Goal: Transaction & Acquisition: Book appointment/travel/reservation

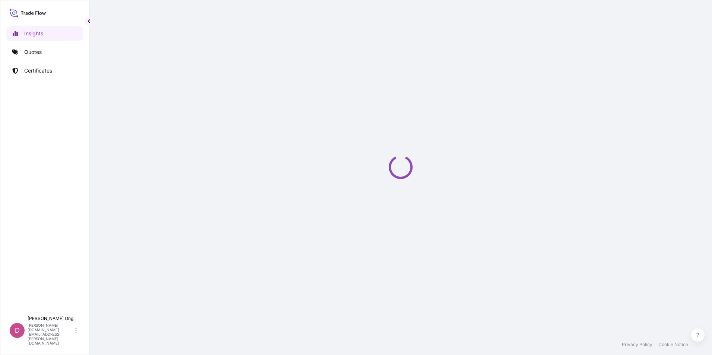
select select "2025"
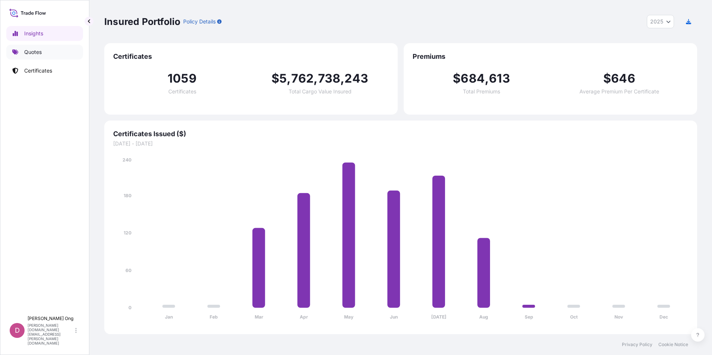
click at [43, 53] on link "Quotes" at bounding box center [44, 52] width 77 height 15
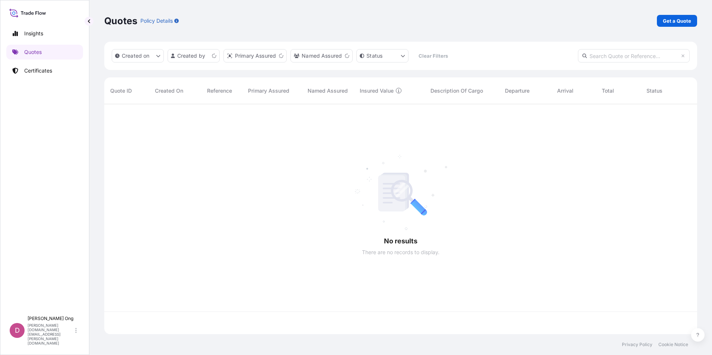
scroll to position [229, 588]
click at [673, 19] on p "Get a Quote" at bounding box center [677, 20] width 28 height 7
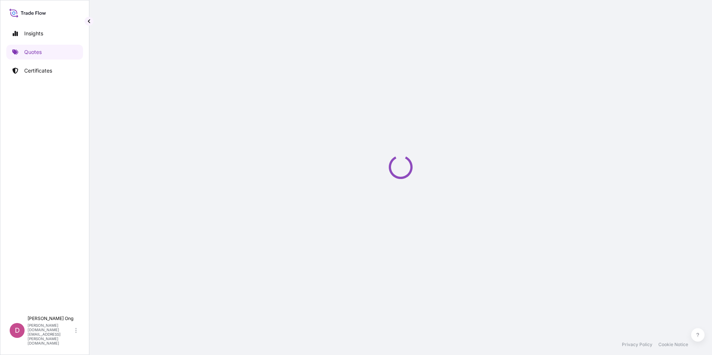
select select "Sea"
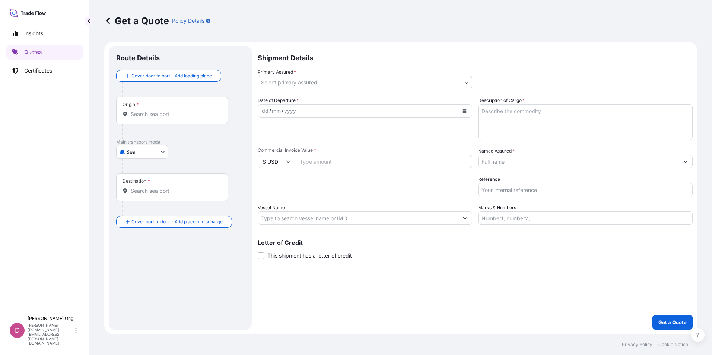
click at [170, 120] on div "Origin *" at bounding box center [172, 111] width 112 height 28
click at [170, 118] on input "Origin *" at bounding box center [175, 114] width 88 height 7
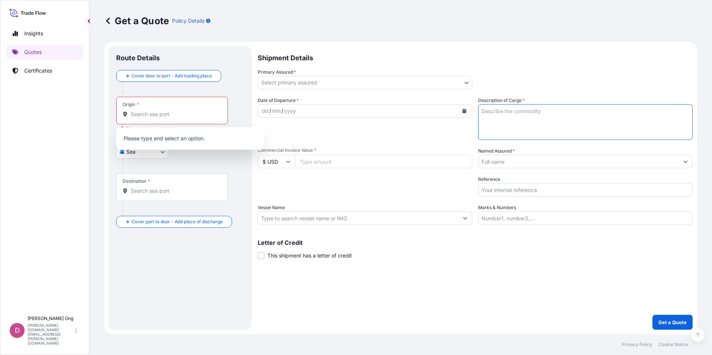
click at [591, 133] on textarea "Description of Cargo *" at bounding box center [585, 122] width 215 height 36
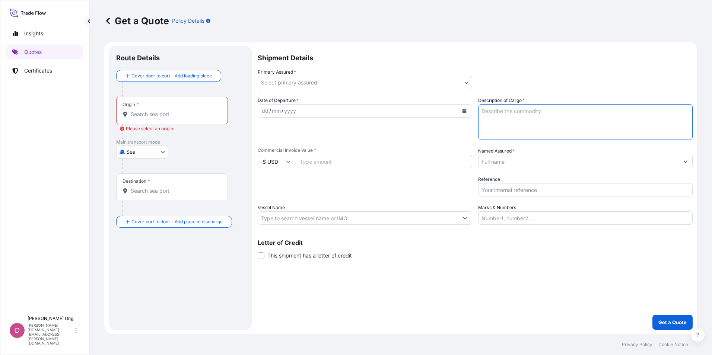
paste textarea "USD 4,441,012.77"
type textarea "USD 4,441,012.77"
click at [330, 167] on input "Commercial Invoice Value *" at bounding box center [383, 161] width 177 height 13
paste input "4441012.77"
type input "4441012.77"
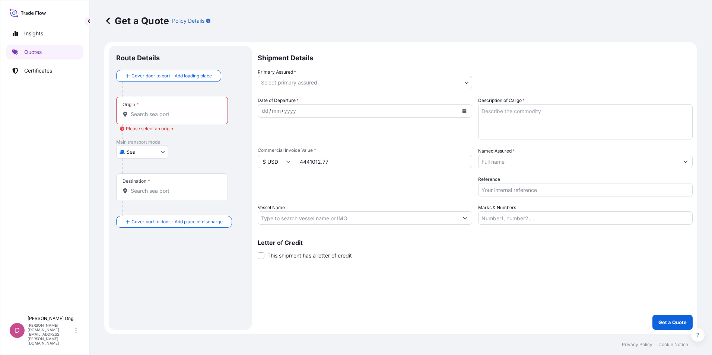
click at [361, 187] on div "Packing Category Type to search a container mode Please select a primary mode o…" at bounding box center [365, 186] width 215 height 21
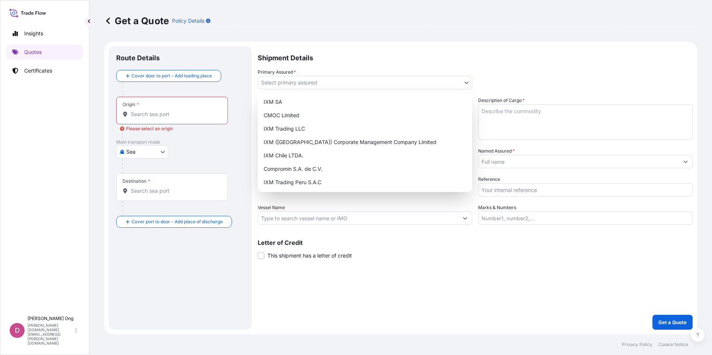
click at [340, 79] on body "Insights Quotes Certificates D [PERSON_NAME] [PERSON_NAME][DOMAIN_NAME][EMAIL_A…" at bounding box center [356, 177] width 712 height 355
click at [327, 98] on div "IXM SA" at bounding box center [365, 101] width 209 height 13
select select "31846"
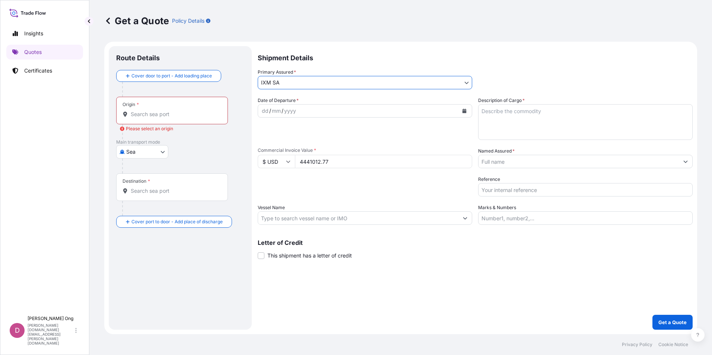
click at [527, 162] on input "Named Assured *" at bounding box center [579, 161] width 200 height 13
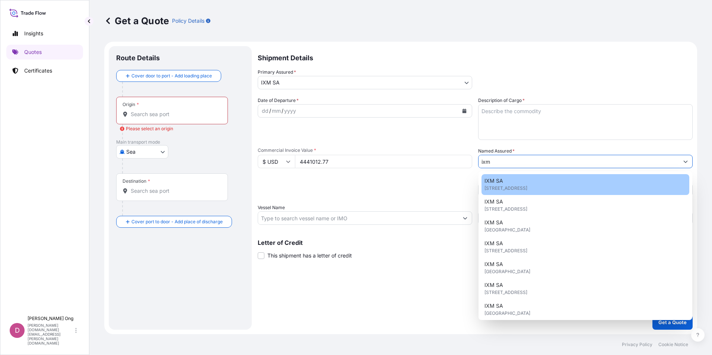
click at [515, 185] on span "[STREET_ADDRESS]" at bounding box center [506, 188] width 43 height 7
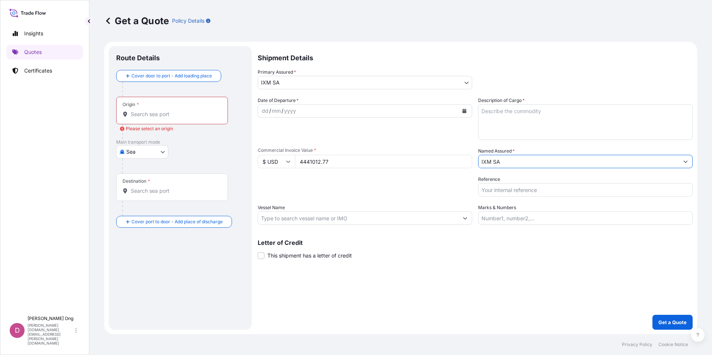
type input "IXM SA"
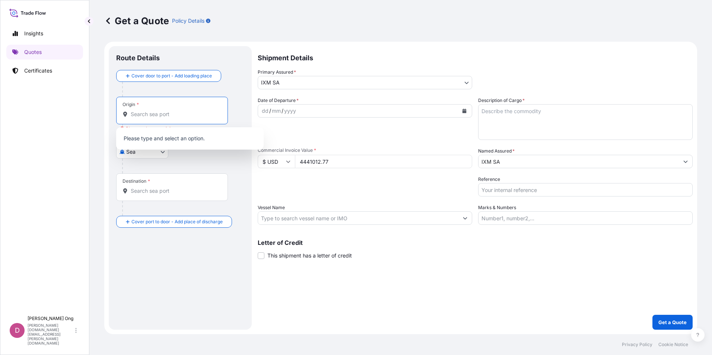
click at [178, 113] on input "Origin * Please select an origin" at bounding box center [175, 114] width 88 height 7
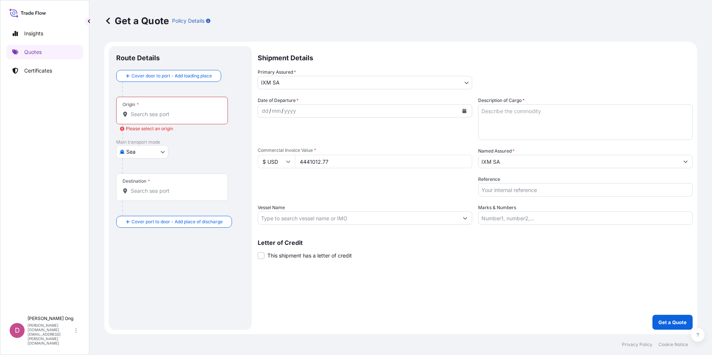
click at [181, 118] on input "Origin * Please select an origin" at bounding box center [175, 114] width 88 height 7
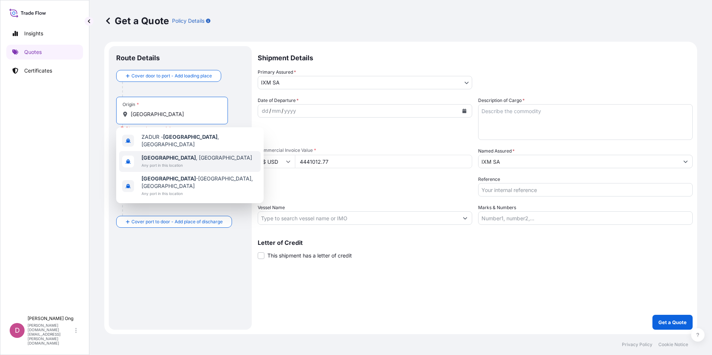
click at [162, 162] on span "Any port in this location" at bounding box center [197, 165] width 111 height 7
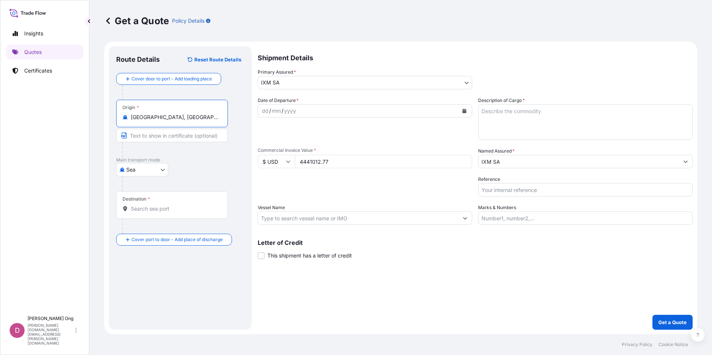
type input "[GEOGRAPHIC_DATA], [GEOGRAPHIC_DATA]"
click at [173, 134] on input "Text to appear on certificate" at bounding box center [173, 135] width 114 height 13
type input "[GEOGRAPHIC_DATA], [GEOGRAPHIC_DATA]"
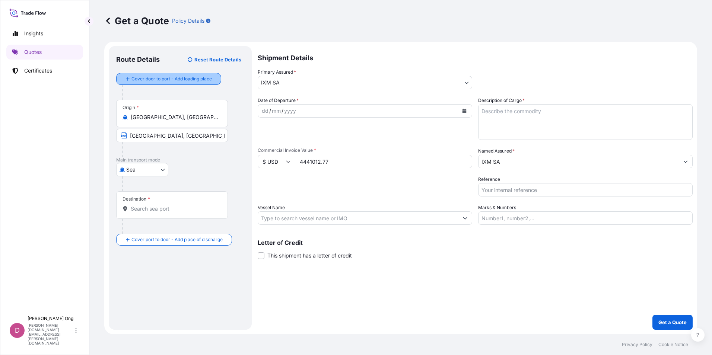
click at [176, 85] on div "Cover door to port - Add loading place" at bounding box center [169, 78] width 92 height 13
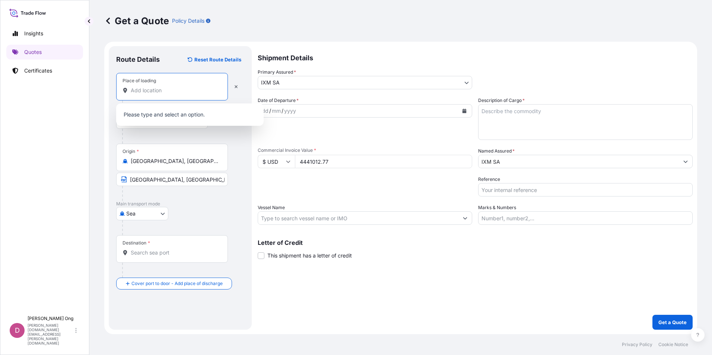
click at [170, 94] on input "Place of loading" at bounding box center [175, 90] width 88 height 7
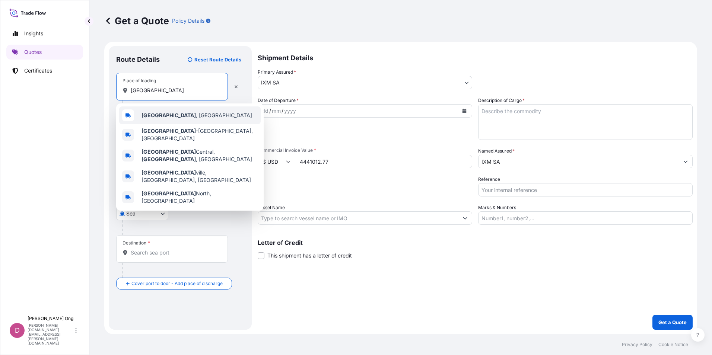
click at [176, 117] on span "[GEOGRAPHIC_DATA] , [GEOGRAPHIC_DATA]" at bounding box center [197, 115] width 111 height 7
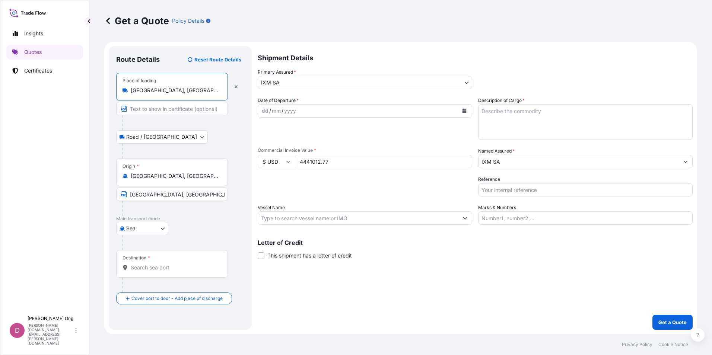
type input "[GEOGRAPHIC_DATA], [GEOGRAPHIC_DATA]"
click at [178, 197] on input "[GEOGRAPHIC_DATA], [GEOGRAPHIC_DATA]" at bounding box center [172, 194] width 112 height 13
click at [197, 109] on input "Text to appear on certificate" at bounding box center [172, 108] width 112 height 13
paste input "[GEOGRAPHIC_DATA], [GEOGRAPHIC_DATA]"
type input "[GEOGRAPHIC_DATA], [GEOGRAPHIC_DATA]"
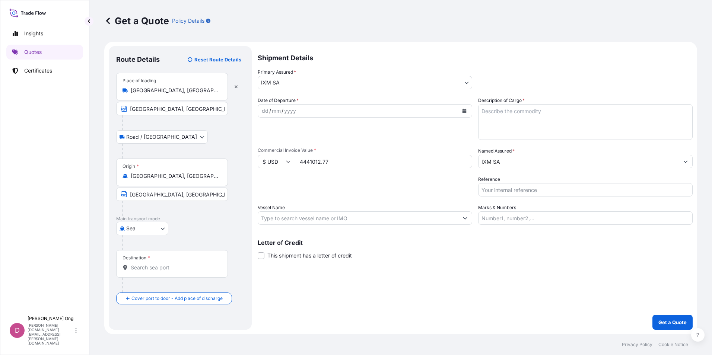
click at [158, 306] on div "Route Details Reset Route Details Place of loading [GEOGRAPHIC_DATA], [GEOGRAPH…" at bounding box center [180, 188] width 128 height 269
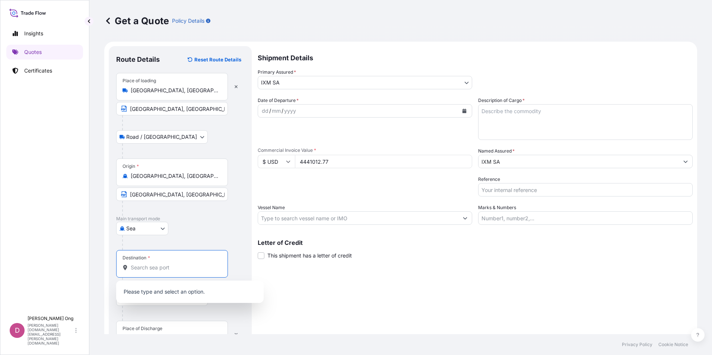
click at [191, 266] on input "Destination *" at bounding box center [175, 267] width 88 height 7
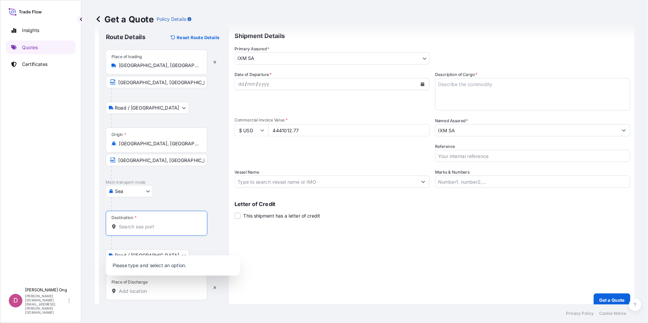
scroll to position [26, 0]
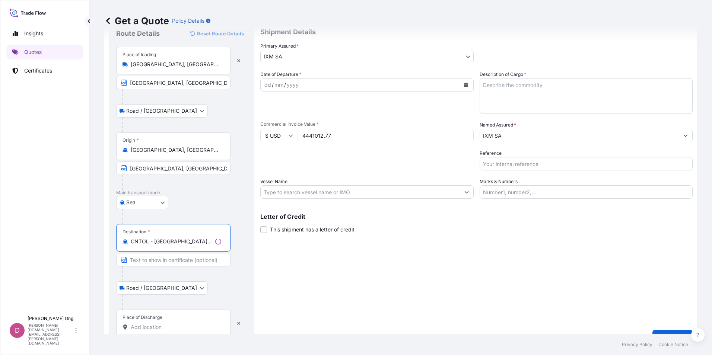
type input "CNTOL - [GEOGRAPHIC_DATA], [GEOGRAPHIC_DATA]"
click at [179, 265] on input "Text to appear on certificate" at bounding box center [173, 259] width 114 height 13
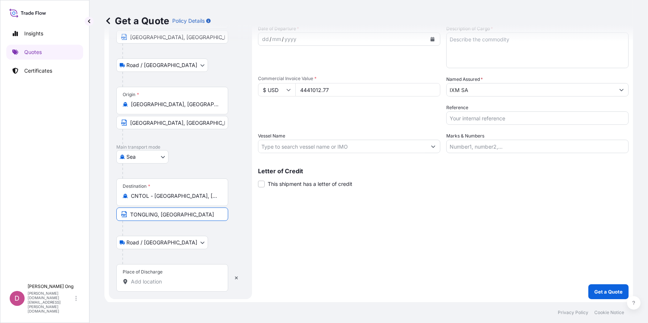
scroll to position [73, 0]
type input "TONGLING, [GEOGRAPHIC_DATA]"
click at [153, 281] on input "Place of Discharge" at bounding box center [175, 280] width 88 height 7
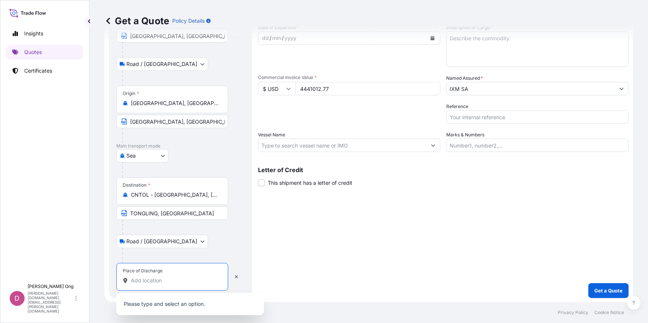
paste input "TONGLING, [GEOGRAPHIC_DATA]"
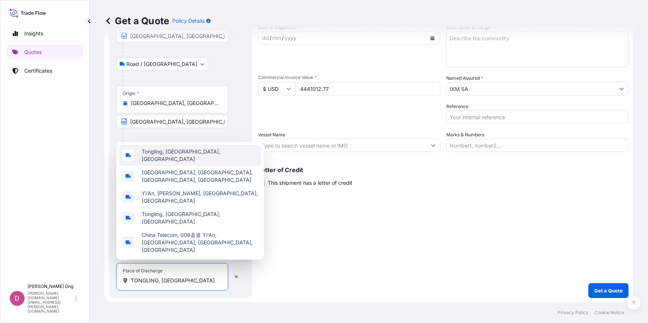
click at [191, 163] on span "Tongling, [GEOGRAPHIC_DATA], [GEOGRAPHIC_DATA]" at bounding box center [200, 155] width 116 height 15
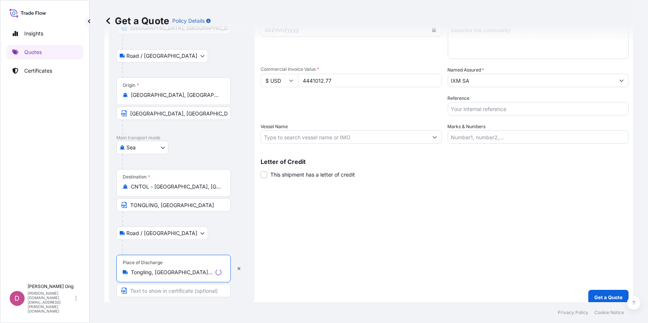
scroll to position [88, 0]
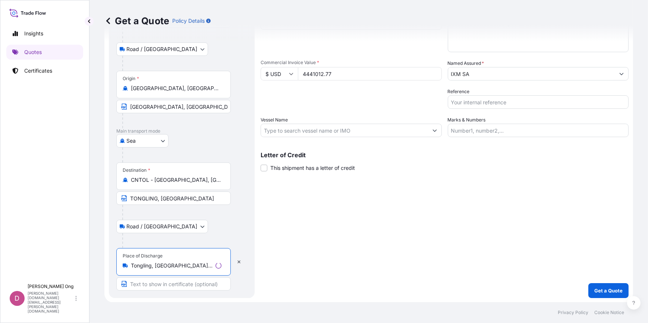
type input "Tongling, [GEOGRAPHIC_DATA], [GEOGRAPHIC_DATA]"
click at [169, 285] on input "Text to appear on certificate" at bounding box center [173, 283] width 114 height 13
paste input "TONGLING, [GEOGRAPHIC_DATA]"
type input "TONGLING, [GEOGRAPHIC_DATA]"
click at [317, 268] on div "Shipment Details Primary Assured * IXM SA IXM SA CMOC Limited IXM Trading LLC I…" at bounding box center [443, 128] width 370 height 340
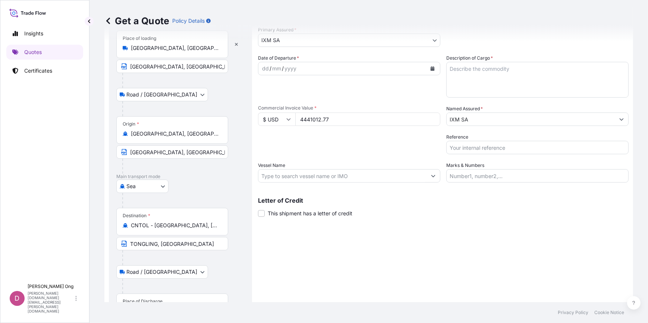
scroll to position [0, 0]
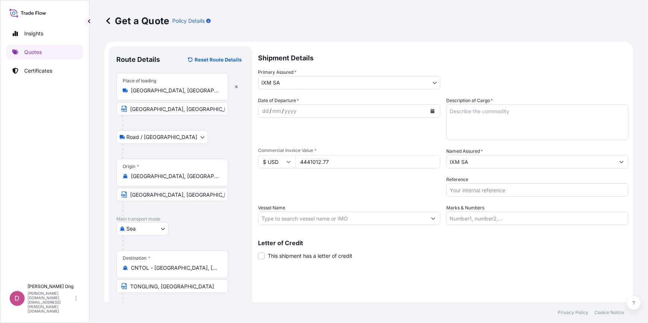
click at [432, 112] on button "Calendar" at bounding box center [432, 111] width 12 height 12
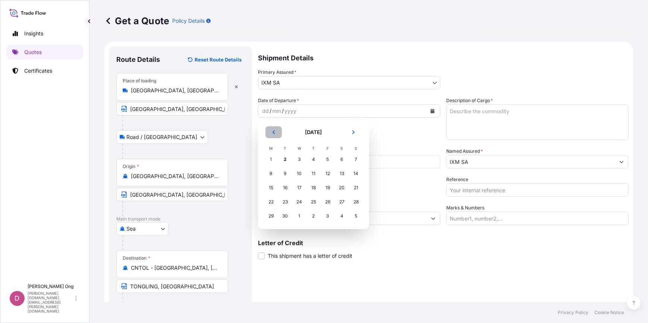
click at [277, 130] on button "Previous" at bounding box center [273, 132] width 16 height 12
click at [339, 175] on div "9" at bounding box center [341, 173] width 13 height 13
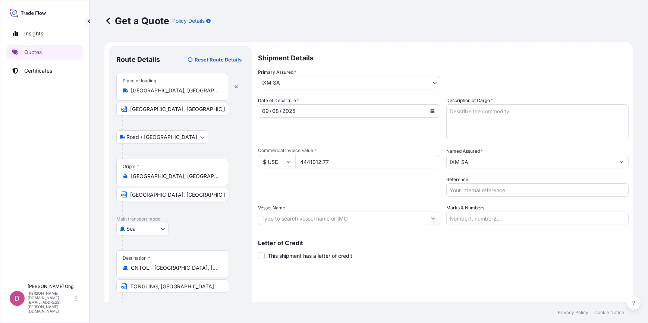
click at [283, 257] on span "This shipment has a letter of credit" at bounding box center [310, 255] width 85 height 7
click at [258, 252] on input "This shipment has a letter of credit" at bounding box center [258, 252] width 0 height 0
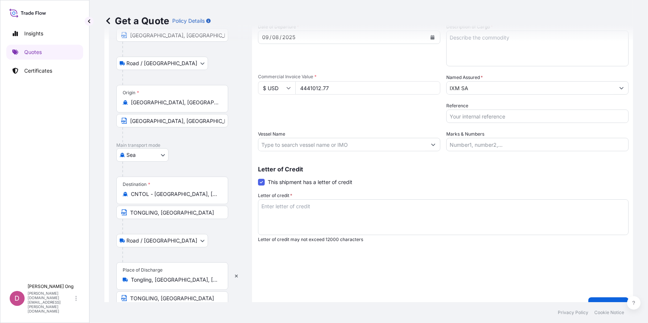
scroll to position [88, 0]
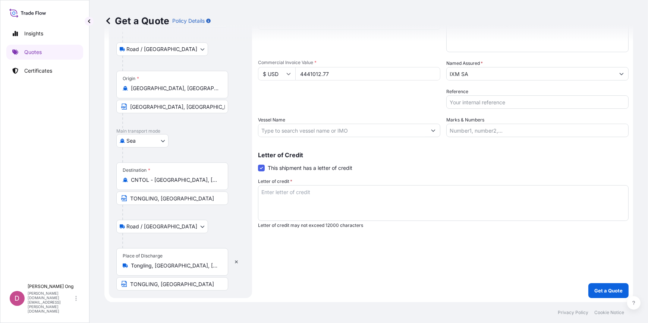
click at [377, 200] on textarea "Letter of credit *" at bounding box center [443, 203] width 370 height 36
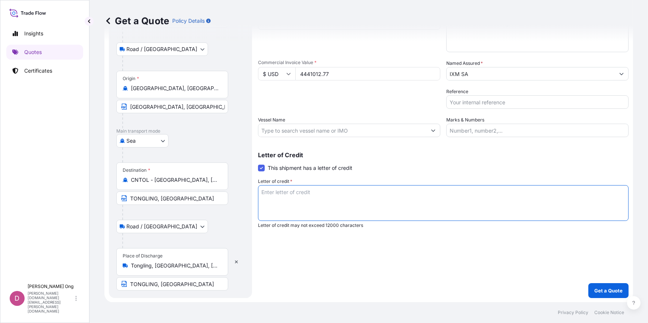
paste textarea "FOR 110 PCT OF THE PROVISIONAL COMMERCIAL INVOICE VALUE, SHOWING CLAIMS PAYABLE…"
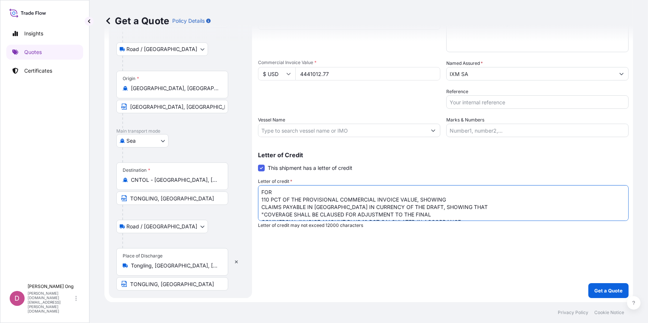
scroll to position [41, 0]
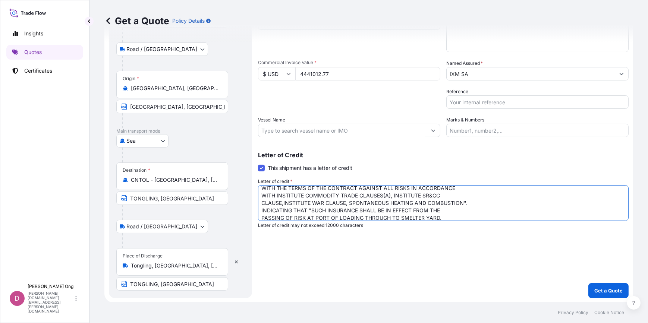
click at [464, 202] on textarea "FOR 110 PCT OF THE PROVISIONAL COMMERCIAL INVOICE VALUE, SHOWING CLAIMS PAYABLE…" at bounding box center [443, 203] width 370 height 36
drag, startPoint x: 306, startPoint y: 211, endPoint x: 247, endPoint y: 211, distance: 59.6
click at [247, 211] on form "Route Details Reset Route Details Place of loading [GEOGRAPHIC_DATA], [GEOGRAPH…" at bounding box center [368, 128] width 528 height 349
click at [398, 211] on textarea "FOR 110 PCT OF THE PROVISIONAL COMMERCIAL INVOICE VALUE, SHOWING CLAIMS PAYABLE…" at bounding box center [443, 203] width 370 height 36
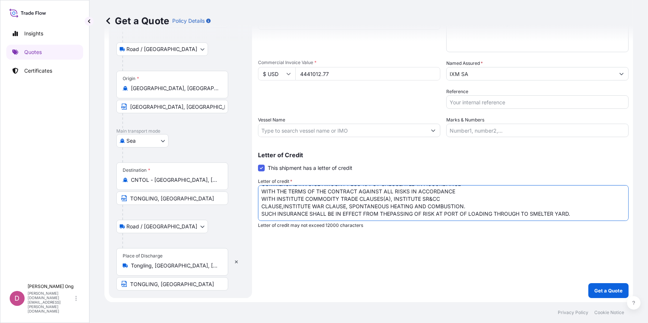
scroll to position [38, 0]
click at [474, 202] on textarea "FOR 110 PCT OF THE PROVISIONAL COMMERCIAL INVOICE VALUE, SHOWING CLAIMS PAYABLE…" at bounding box center [443, 203] width 370 height 36
click at [471, 205] on textarea "FOR 110 PCT OF THE PROVISIONAL COMMERCIAL INVOICE VALUE, SHOWING CLAIMS PAYABLE…" at bounding box center [443, 203] width 370 height 36
click at [467, 200] on textarea "FOR 110 PCT OF THE PROVISIONAL COMMERCIAL INVOICE VALUE, SHOWING CLAIMS PAYABLE…" at bounding box center [443, 203] width 370 height 36
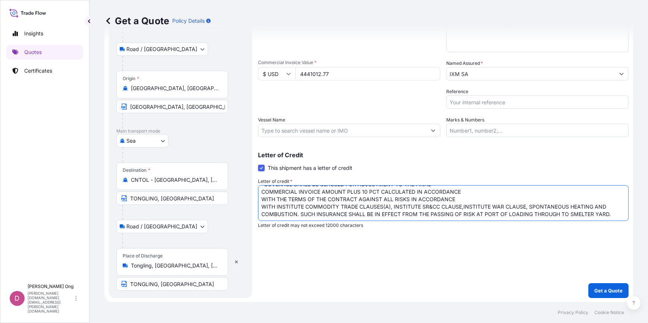
click at [461, 199] on textarea "FOR 110 PCT OF THE PROVISIONAL COMMERCIAL INVOICE VALUE, SHOWING CLAIMS PAYABLE…" at bounding box center [443, 203] width 370 height 36
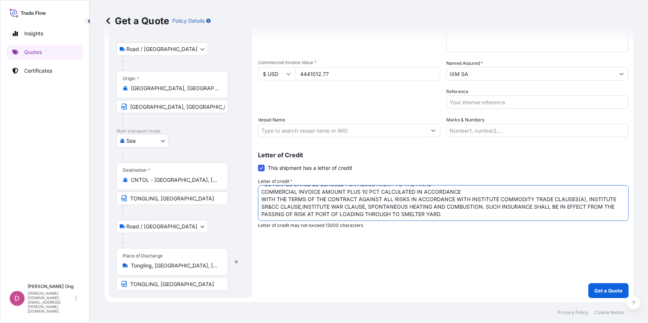
click at [469, 191] on textarea "FOR 110 PCT OF THE PROVISIONAL COMMERCIAL INVOICE VALUE, SHOWING CLAIMS PAYABLE…" at bounding box center [443, 203] width 370 height 36
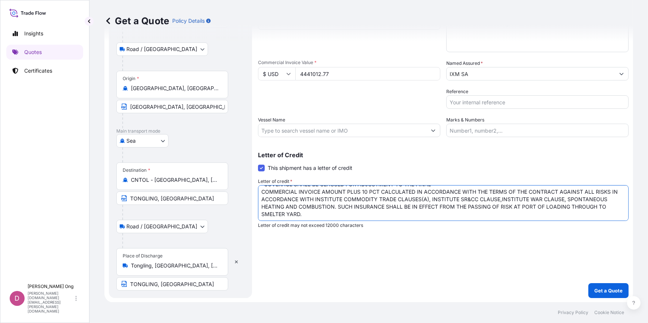
scroll to position [0, 0]
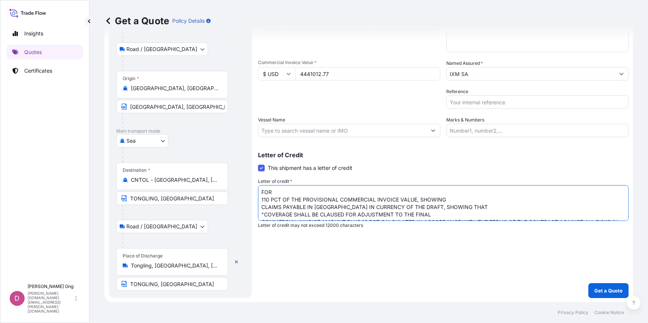
click at [451, 213] on textarea "FOR 110 PCT OF THE PROVISIONAL COMMERCIAL INVOICE VALUE, SHOWING CLAIMS PAYABLE…" at bounding box center [443, 203] width 370 height 36
click at [457, 208] on textarea "FOR 110 PCT OF THE PROVISIONAL COMMERCIAL INVOICE VALUE, SHOWING CLAIMS PAYABLE…" at bounding box center [443, 203] width 370 height 36
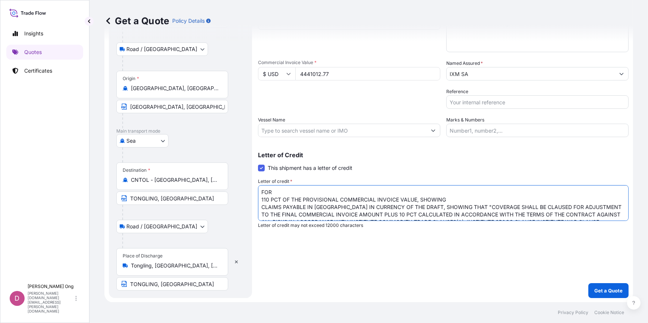
click at [456, 200] on textarea "FOR 110 PCT OF THE PROVISIONAL COMMERCIAL INVOICE VALUE, SHOWING CLAIMS PAYABLE…" at bounding box center [443, 203] width 370 height 36
click at [288, 193] on textarea "FOR 110 PCT OF THE PROVISIONAL COMMERCIAL INVOICE VALUE, SHOWING CLAIMS PAYABLE…" at bounding box center [443, 203] width 370 height 36
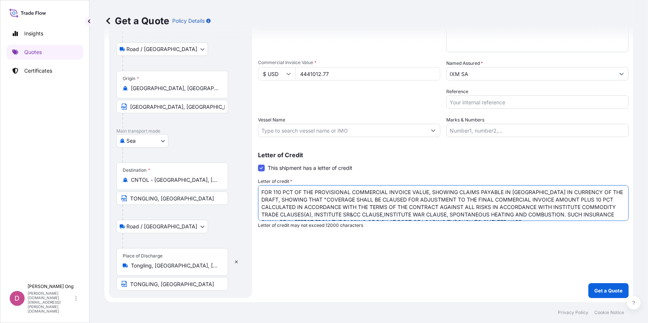
click at [447, 191] on textarea "FOR 110 PCT OF THE PROVISIONAL COMMERCIAL INVOICE VALUE, SHOWING CLAIMS PAYABLE…" at bounding box center [443, 203] width 370 height 36
drag, startPoint x: 275, startPoint y: 201, endPoint x: 578, endPoint y: 192, distance: 303.1
click at [578, 192] on textarea "FOR 110 PCT OF THE PROVISIONAL COMMERCIAL INVOICE VALUE, CLAIMS PAYABLE IN [GEO…" at bounding box center [443, 203] width 370 height 36
click at [581, 192] on textarea "FOR 110 PCT OF THE PROVISIONAL COMMERCIAL INVOICE VALUE, CLAIMS PAYABLE IN [GEO…" at bounding box center [443, 203] width 370 height 36
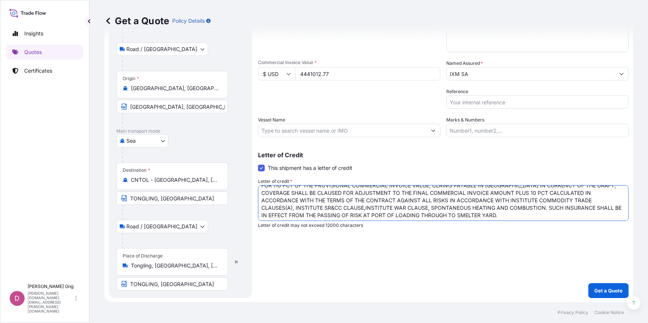
scroll to position [8, 0]
click at [458, 212] on textarea "FOR 110 PCT OF THE PROVISIONAL COMMERCIAL INVOICE VALUE, CLAIMS PAYABLE IN [GEO…" at bounding box center [443, 203] width 370 height 36
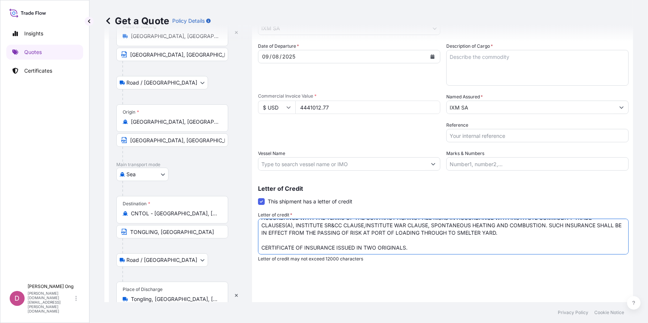
scroll to position [54, 0]
type textarea "FOR 110 PCT OF THE PROVISIONAL COMMERCIAL INVOICE VALUE, CLAIMS PAYABLE IN [GEO…"
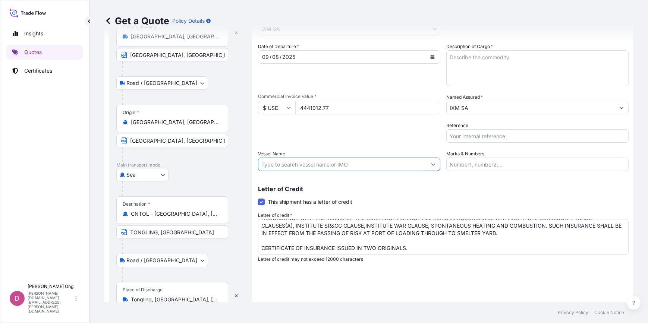
click at [317, 165] on input "Vessel Name" at bounding box center [342, 164] width 168 height 13
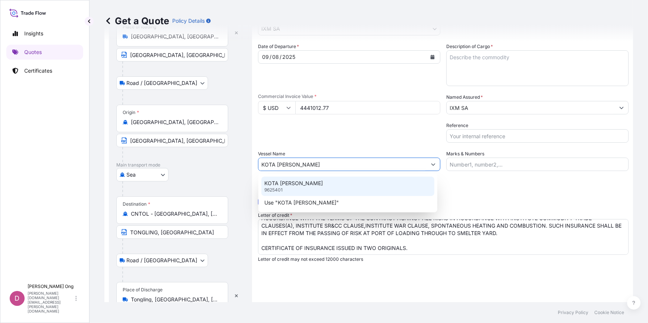
click at [314, 186] on div "KOTA [PERSON_NAME] 9625401" at bounding box center [347, 186] width 173 height 19
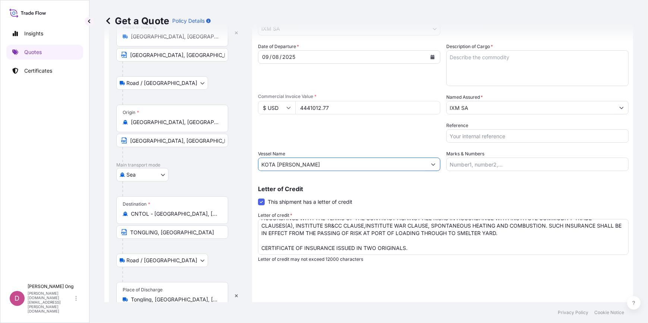
type input "KOTA [PERSON_NAME]"
click at [484, 140] on input "Reference" at bounding box center [537, 135] width 182 height 13
paste input "CC15491BS"
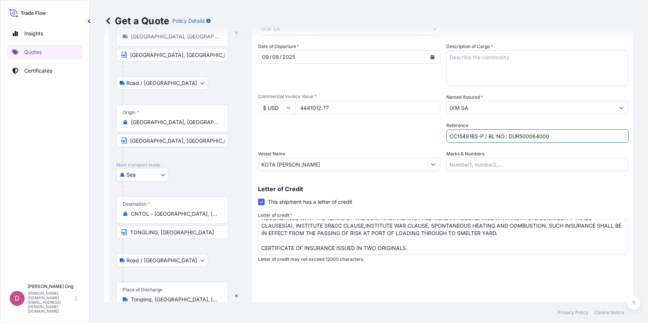
type input "CC15491BS-P / BL NO.: DUR500064000"
click at [484, 64] on textarea "Description of Cargo *" at bounding box center [537, 68] width 182 height 36
click at [513, 69] on textarea "Description of Cargo *" at bounding box center [537, 68] width 182 height 36
paste textarea "KAMOA COPPER CONCENTRATES"
click at [601, 272] on div "Shipment Details Primary Assured * IXM SA IXM SA CMOC Limited IXM Trading LLC I…" at bounding box center [443, 162] width 370 height 340
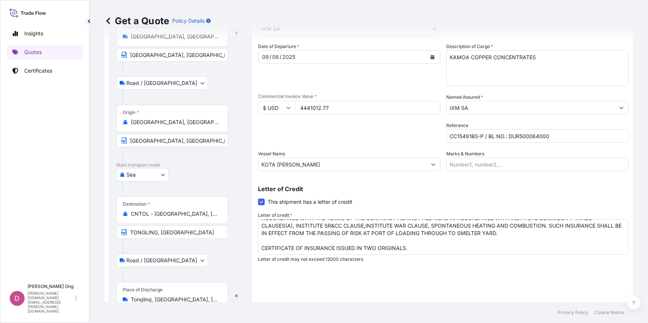
click at [541, 65] on textarea "KAMOA COPPER CONCENTRATES" at bounding box center [537, 68] width 182 height 36
click at [582, 72] on textarea "KAMOA COPPER CONCENTRATES" at bounding box center [537, 68] width 182 height 36
click at [489, 60] on textarea "KAMOA COPPER CONCENTRATES QUANTITY:" at bounding box center [537, 68] width 182 height 36
click at [506, 63] on textarea "KAMOA COPPER CONCENTRATES QUANTITY:" at bounding box center [537, 68] width 182 height 36
paste textarea "1529.494"
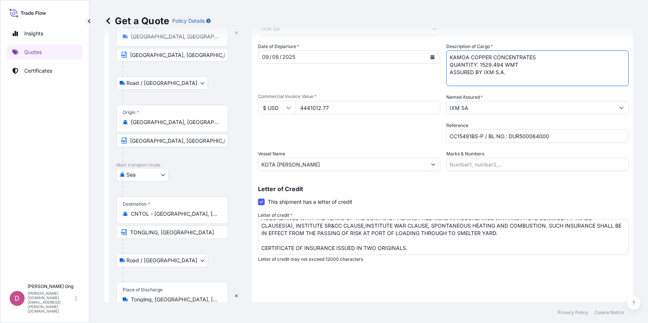
type textarea "KAMOA COPPER CONCENTRATES QUANTITY: 1529.494 WMT ASSURED BY IXM S.A."
click at [453, 243] on textarea "FOR 110 PCT OF THE PROVISIONAL COMMERCIAL INVOICE VALUE, CLAIMS PAYABLE IN [GEO…" at bounding box center [443, 237] width 370 height 36
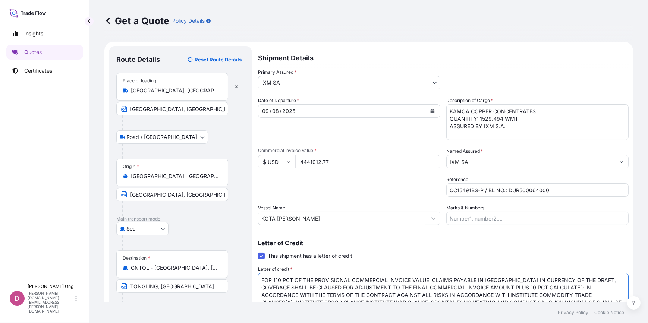
scroll to position [88, 0]
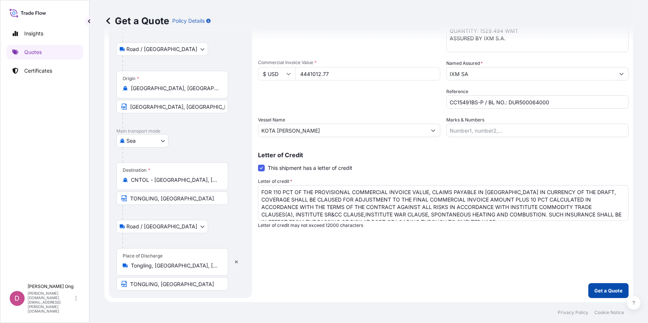
click at [599, 287] on p "Get a Quote" at bounding box center [608, 290] width 28 height 7
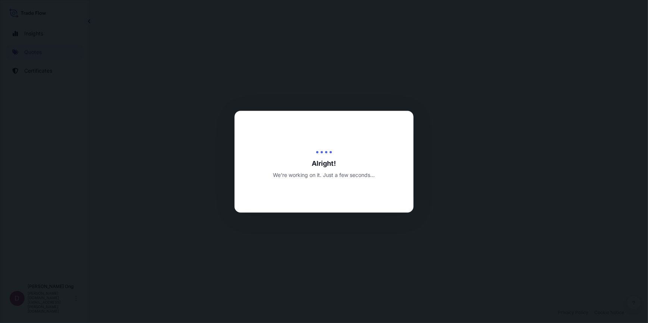
select select "Road / [GEOGRAPHIC_DATA]"
select select "Sea"
select select "Road / [GEOGRAPHIC_DATA]"
select select "31846"
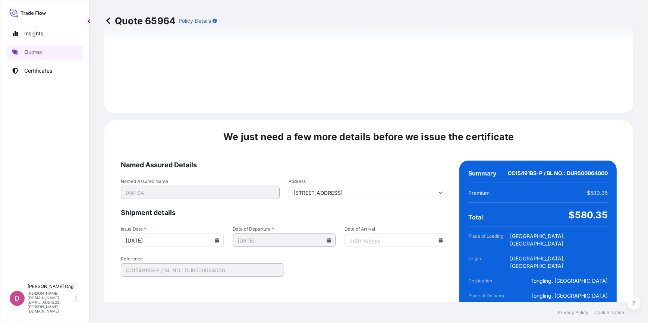
scroll to position [1039, 0]
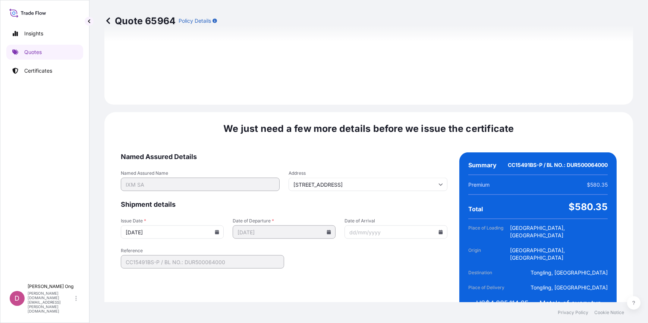
click at [220, 225] on input "[DATE]" at bounding box center [172, 231] width 103 height 13
click at [215, 225] on input "[DATE]" at bounding box center [172, 231] width 103 height 13
click at [215, 230] on icon at bounding box center [217, 232] width 4 height 4
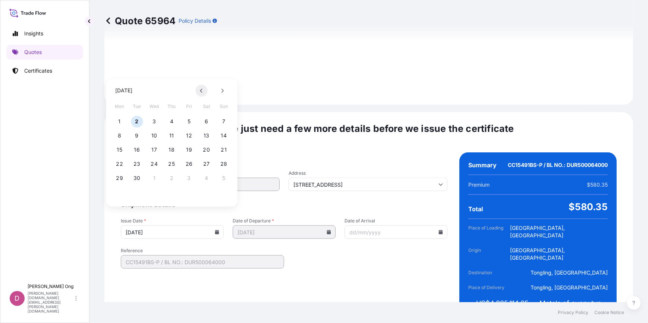
click at [201, 94] on button at bounding box center [202, 91] width 12 height 12
click at [206, 137] on button "9" at bounding box center [206, 136] width 12 height 12
type input "[DATE]"
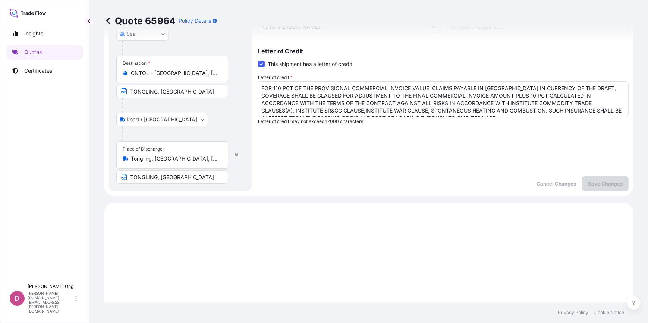
scroll to position [0, 0]
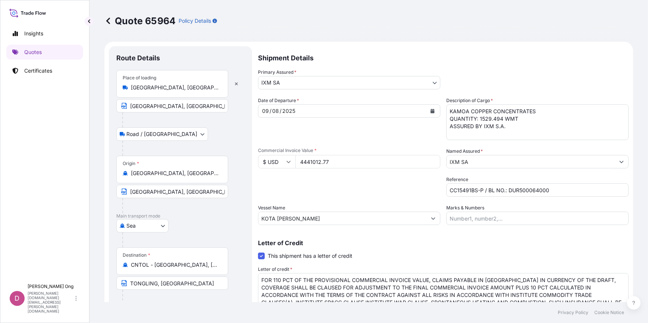
click at [345, 183] on div "Packing Category Type to search a container mode Please select a primary mode o…" at bounding box center [349, 186] width 182 height 21
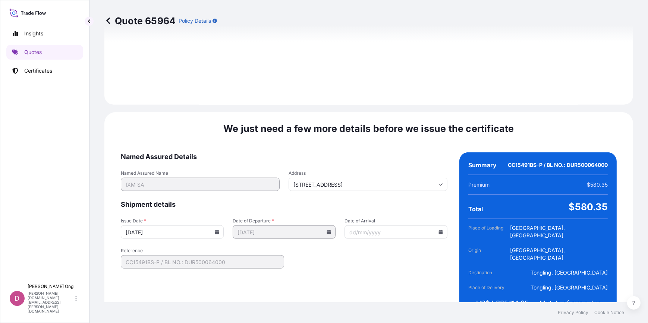
drag, startPoint x: 358, startPoint y: 178, endPoint x: 389, endPoint y: 279, distance: 105.7
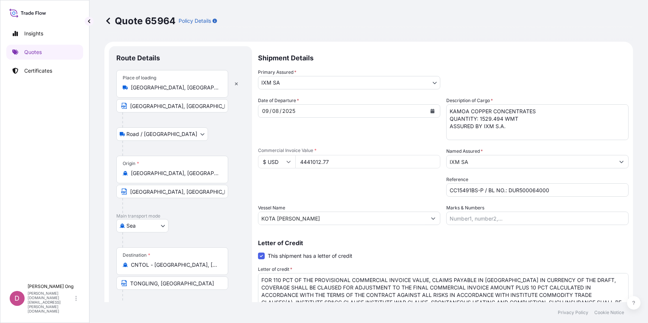
drag, startPoint x: 385, startPoint y: 247, endPoint x: 431, endPoint y: 68, distance: 184.6
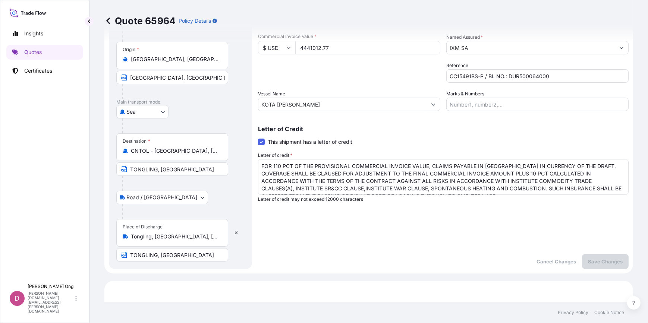
drag, startPoint x: 360, startPoint y: 121, endPoint x: 360, endPoint y: 148, distance: 26.5
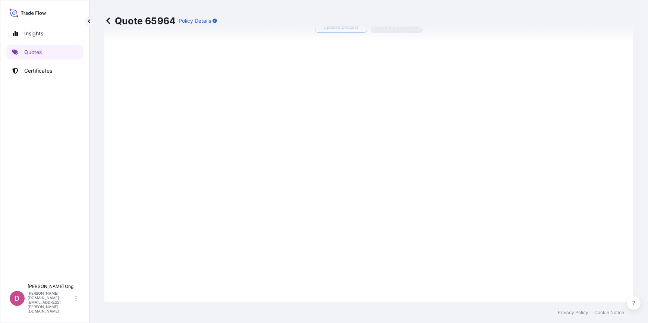
scroll to position [1039, 0]
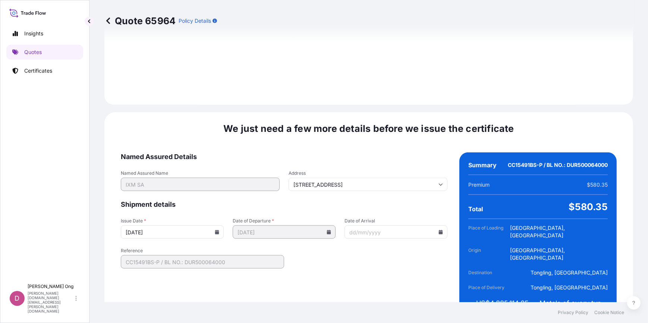
drag, startPoint x: 398, startPoint y: 140, endPoint x: 407, endPoint y: 269, distance: 129.2
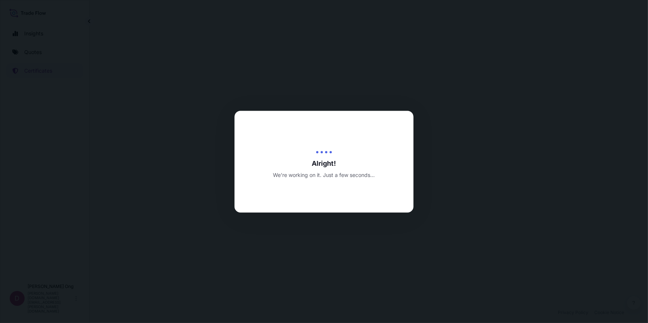
click at [303, 278] on div at bounding box center [324, 161] width 648 height 323
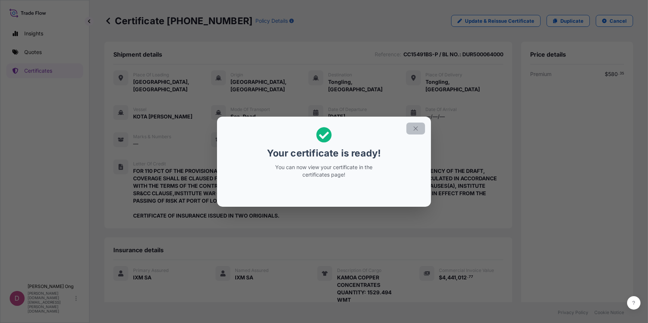
click at [417, 130] on icon "button" at bounding box center [415, 128] width 7 height 7
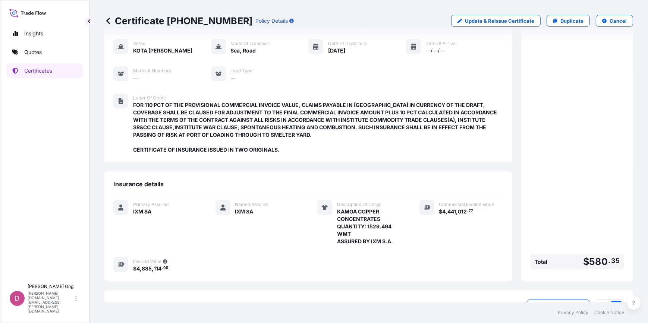
scroll to position [116, 0]
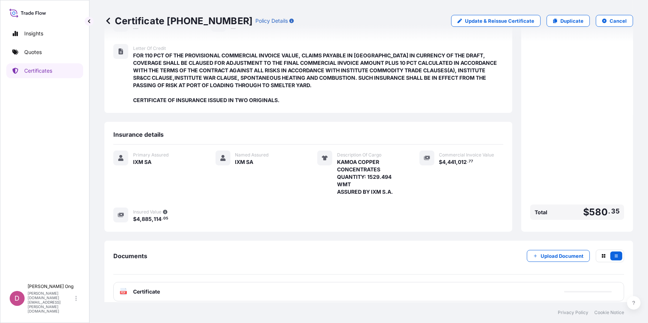
click at [313, 285] on div "PDF Certificate" at bounding box center [368, 291] width 510 height 19
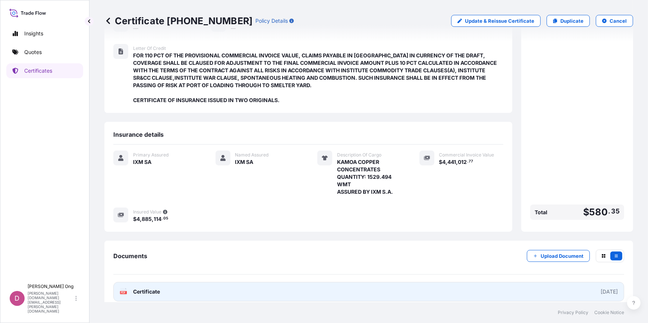
click at [287, 282] on link "PDF Certificate [DATE]" at bounding box center [368, 291] width 510 height 19
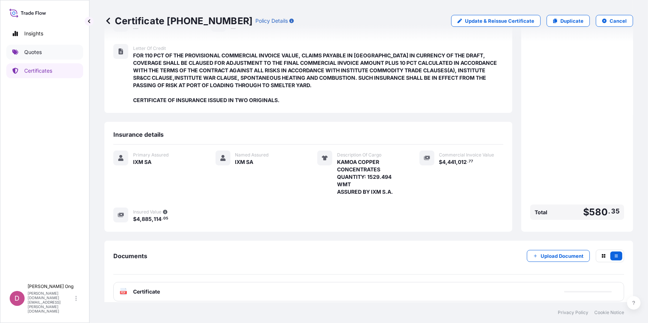
click at [36, 53] on p "Quotes" at bounding box center [33, 51] width 18 height 7
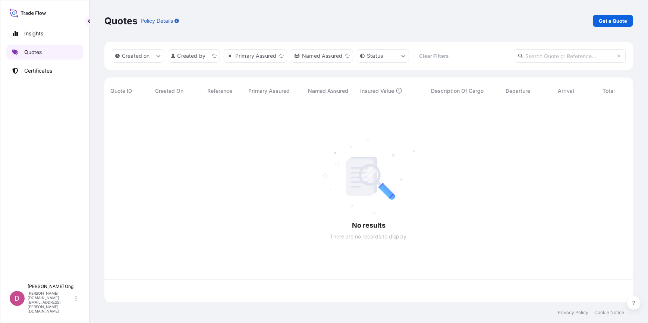
scroll to position [197, 523]
click at [607, 21] on p "Get a Quote" at bounding box center [612, 20] width 28 height 7
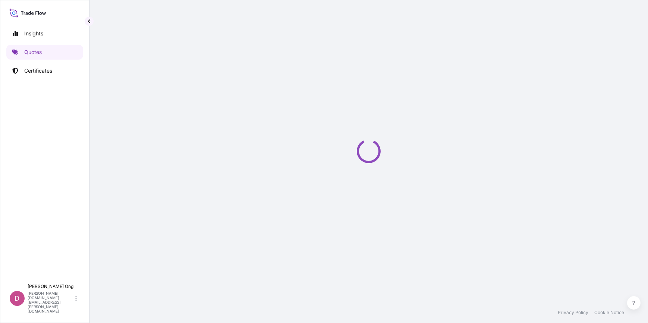
select select "Sea"
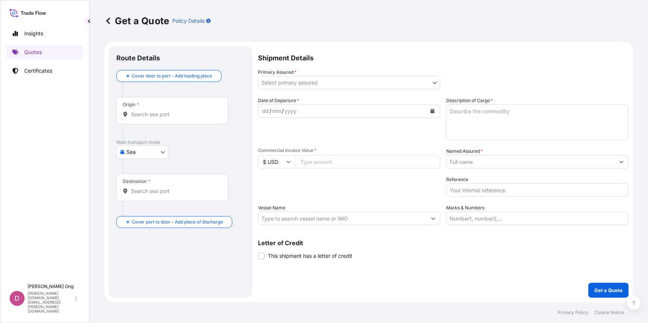
click at [322, 160] on input "Commercial Invoice Value *" at bounding box center [367, 161] width 145 height 13
paste input "5040037.66"
type input "5040037.66"
click at [387, 85] on body "Insights Quotes Certificates D [PERSON_NAME] [PERSON_NAME][DOMAIN_NAME][EMAIL_A…" at bounding box center [324, 161] width 648 height 323
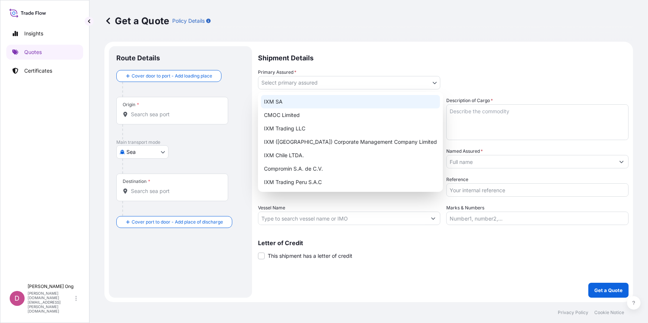
click at [320, 101] on div "IXM SA" at bounding box center [350, 101] width 179 height 13
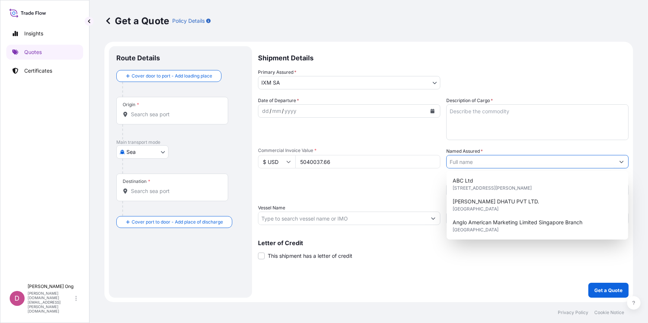
click at [482, 159] on input "Named Assured *" at bounding box center [530, 161] width 168 height 13
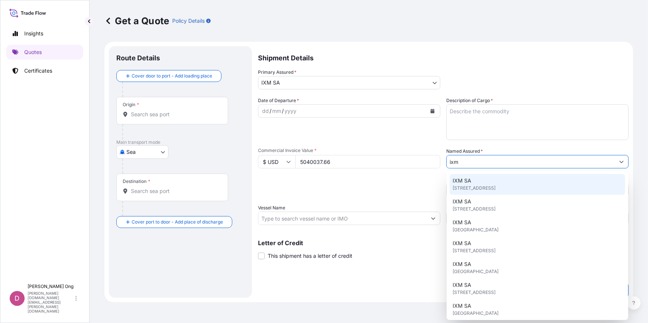
click at [475, 182] on div "IXM SA [STREET_ADDRESS]" at bounding box center [537, 184] width 176 height 21
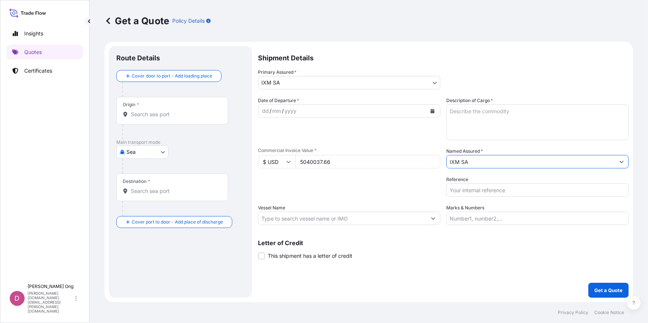
type input "IXM SA"
click at [436, 111] on button "Calendar" at bounding box center [432, 111] width 12 height 12
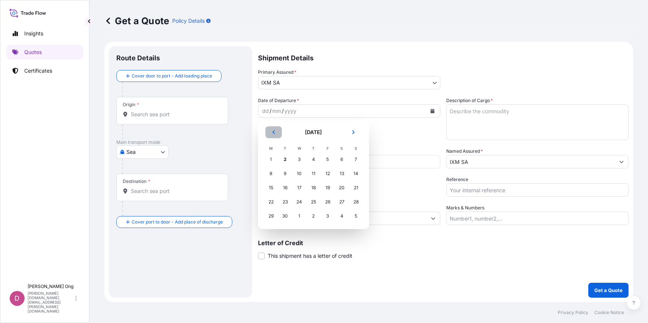
click at [276, 133] on button "Previous" at bounding box center [273, 132] width 16 height 12
click at [352, 187] on div "17" at bounding box center [355, 187] width 13 height 13
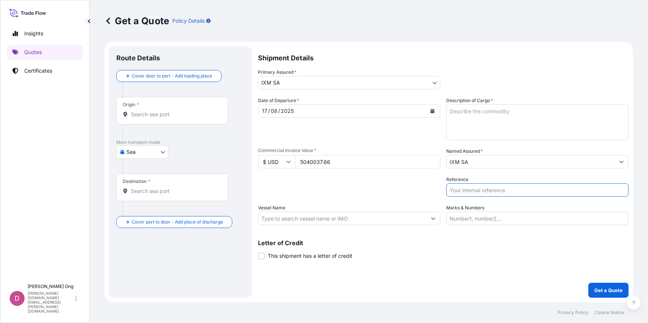
click at [504, 189] on input "Reference" at bounding box center [537, 189] width 182 height 13
click at [507, 189] on input "Reference" at bounding box center [537, 189] width 182 height 13
paste input "CC15491AS"
type input "CC15491AS-P / BL NO.: MEDUTZ329953"
drag, startPoint x: 313, startPoint y: 219, endPoint x: 314, endPoint y: 215, distance: 4.5
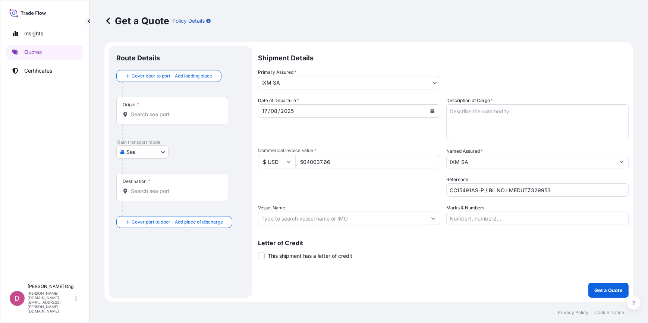
click at [313, 219] on input "Vessel Name" at bounding box center [342, 218] width 168 height 13
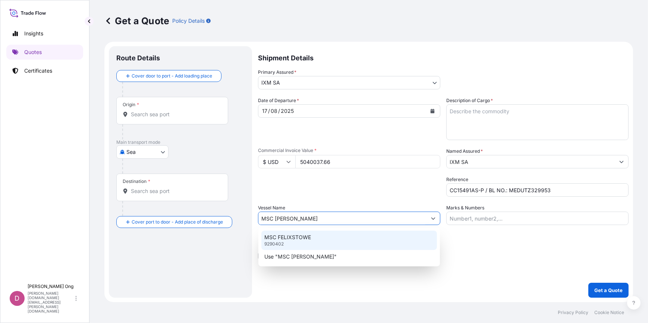
click at [322, 241] on div "MSC FELIXSTOWE 9290402" at bounding box center [349, 240] width 176 height 19
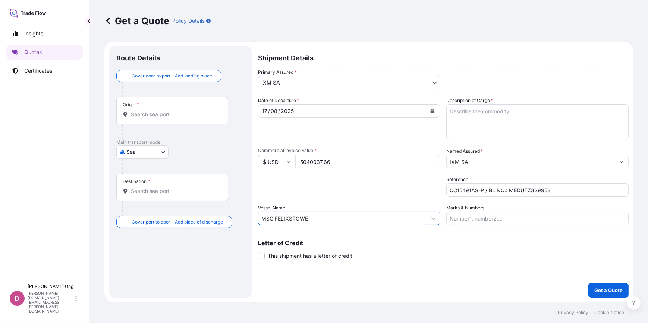
type input "MSC FELIXSTOWE"
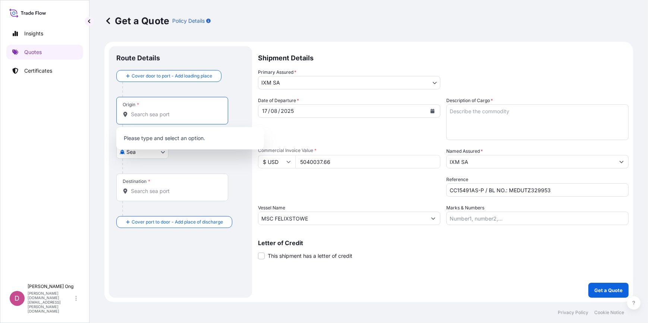
click at [157, 114] on input "Origin *" at bounding box center [175, 114] width 88 height 7
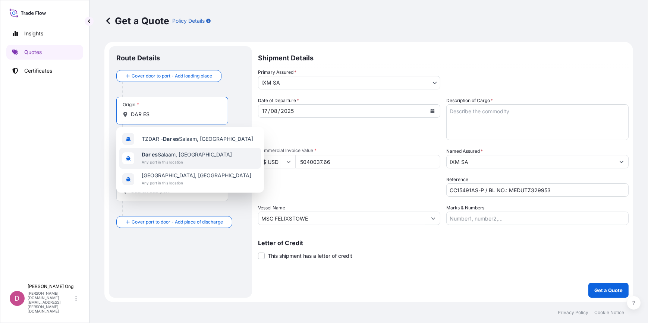
click at [159, 153] on span "[GEOGRAPHIC_DATA], [GEOGRAPHIC_DATA]" at bounding box center [187, 154] width 90 height 7
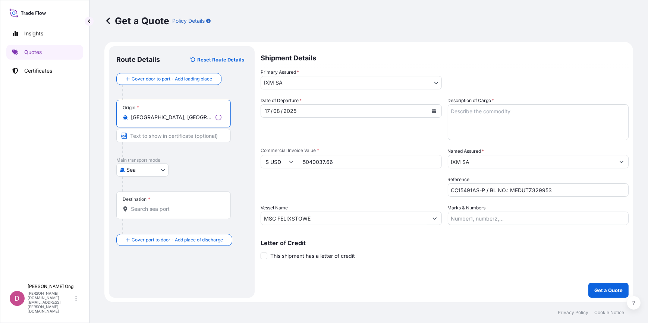
type input "[GEOGRAPHIC_DATA], [GEOGRAPHIC_DATA]"
click at [180, 137] on input "Text to appear on certificate" at bounding box center [173, 135] width 114 height 13
type input "[GEOGRAPHIC_DATA], [GEOGRAPHIC_DATA]"
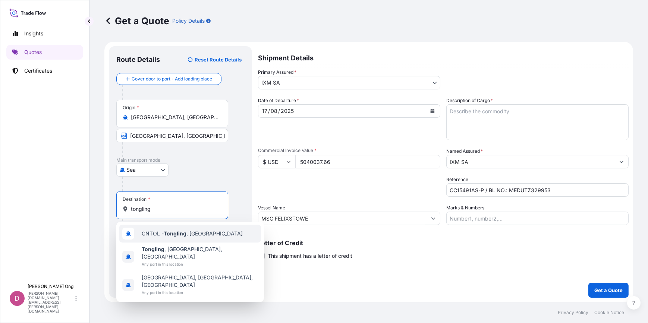
click at [164, 237] on span "CNTOL - [GEOGRAPHIC_DATA] , [GEOGRAPHIC_DATA]" at bounding box center [192, 233] width 101 height 7
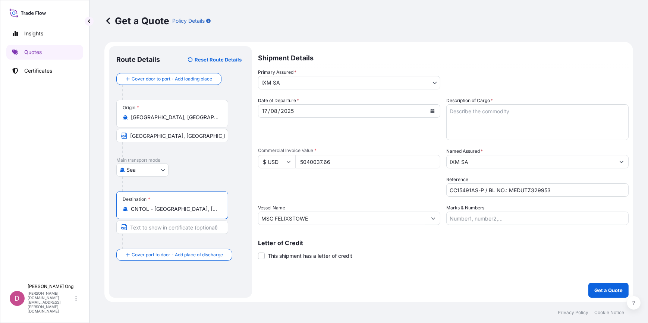
type input "CNTOL - [GEOGRAPHIC_DATA], [GEOGRAPHIC_DATA]"
click at [169, 228] on input "Text to appear on certificate" at bounding box center [173, 227] width 114 height 13
type input "TONGLING,[GEOGRAPHIC_DATA]"
click at [161, 282] on div "Route Details Reset Route Details Cover door to port - Add loading place Place …" at bounding box center [180, 172] width 128 height 237
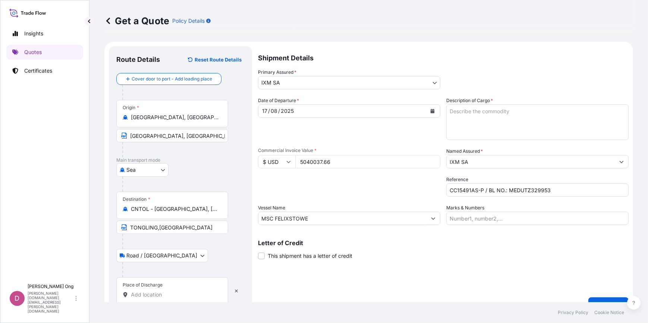
click at [152, 291] on input "Place of Discharge" at bounding box center [175, 294] width 88 height 7
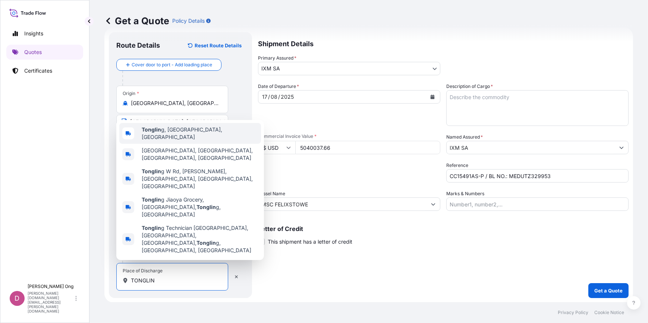
click at [189, 141] on span "Tonglin g, [GEOGRAPHIC_DATA], [GEOGRAPHIC_DATA]" at bounding box center [200, 133] width 116 height 15
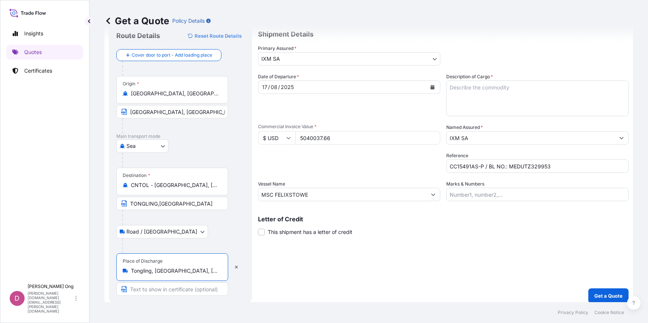
scroll to position [29, 0]
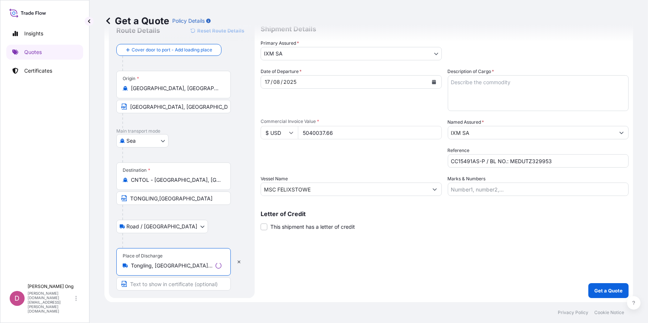
type input "Tongling, [GEOGRAPHIC_DATA], [GEOGRAPHIC_DATA]"
click at [168, 283] on input "Text to appear on certificate" at bounding box center [173, 283] width 114 height 13
type input "TONGLING, [GEOGRAPHIC_DATA]"
click at [346, 276] on div "Shipment Details Primary Assured * IXM SA IXM SA CMOC Limited IXM Trading LLC I…" at bounding box center [443, 157] width 370 height 281
click at [307, 224] on span "This shipment has a letter of credit" at bounding box center [310, 226] width 85 height 7
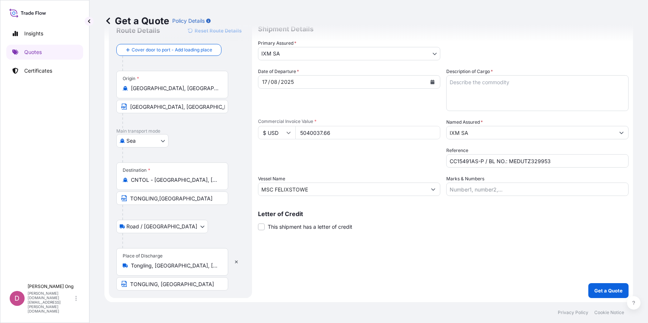
click at [258, 223] on input "This shipment has a letter of credit" at bounding box center [258, 223] width 0 height 0
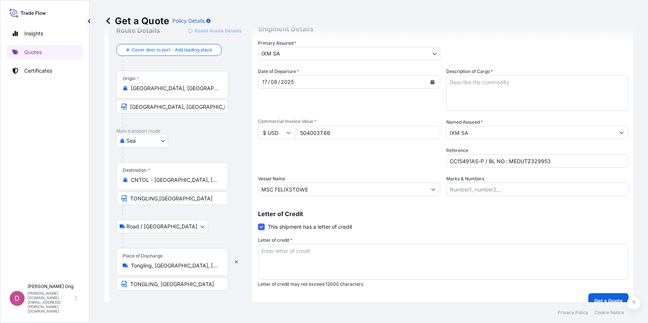
click at [526, 94] on textarea "Description of Cargo *" at bounding box center [537, 93] width 182 height 36
paste textarea "KAMOA COPPER CONCENTRATES"
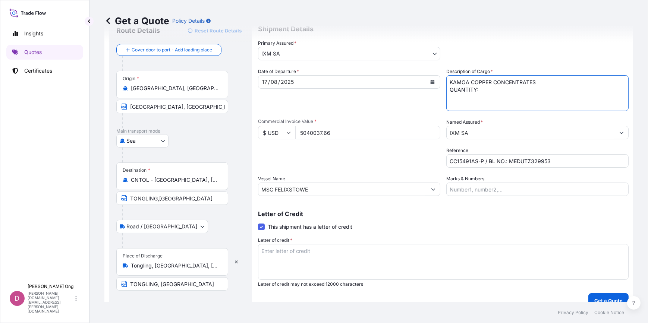
click at [493, 97] on textarea "KAMOA COPPER CONCENTRATES QUANTITY:" at bounding box center [537, 93] width 182 height 36
paste textarea "1686.609"
type textarea "KAMOA COPPER CONCENTRATES QUANTITY: 1686.609 WMT ASSURED BY IXM S.A."
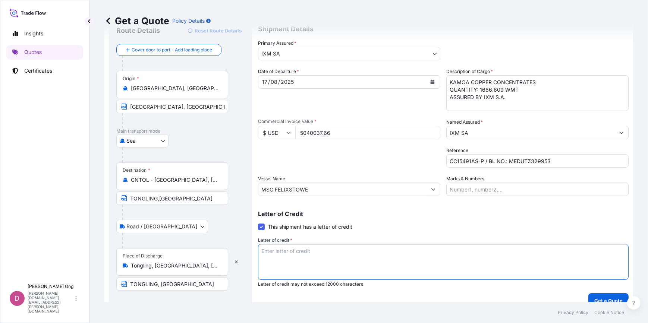
click at [384, 262] on textarea "Letter of credit *" at bounding box center [443, 262] width 370 height 36
paste textarea "FOR 110 PCT OF THE PROVISIONAL COMMERCIAL INVOICE VALUE, CLAIMS PAYABLE IN [GEO…"
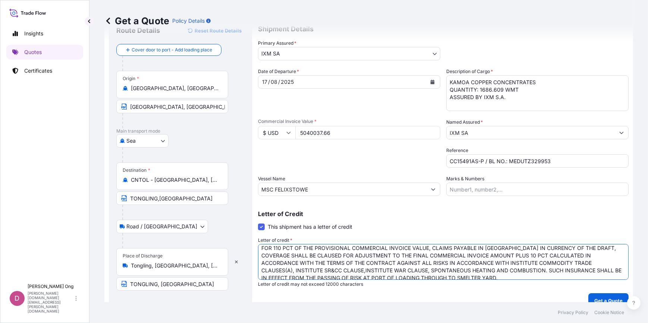
scroll to position [19, 0]
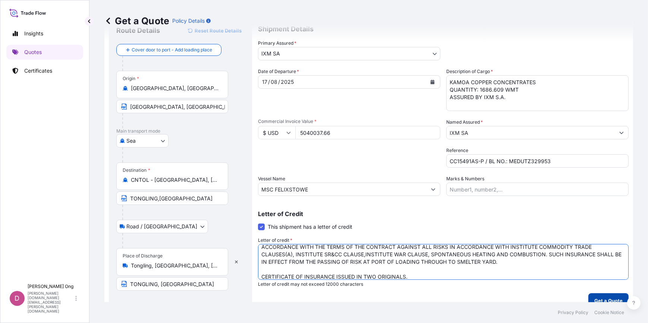
type textarea "FOR 110 PCT OF THE PROVISIONAL COMMERCIAL INVOICE VALUE, CLAIMS PAYABLE IN [GEO…"
click at [596, 296] on button "Get a Quote" at bounding box center [608, 300] width 40 height 15
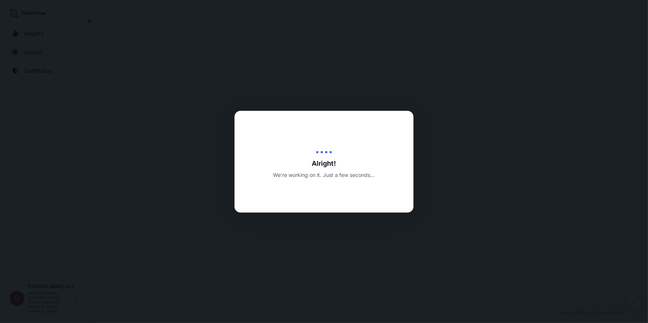
select select "Sea"
select select "Road / [GEOGRAPHIC_DATA]"
select select "31846"
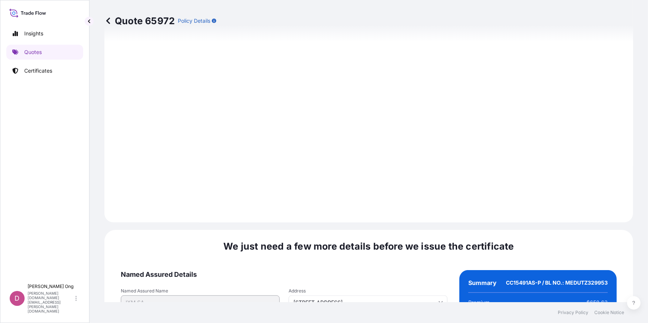
scroll to position [918, 0]
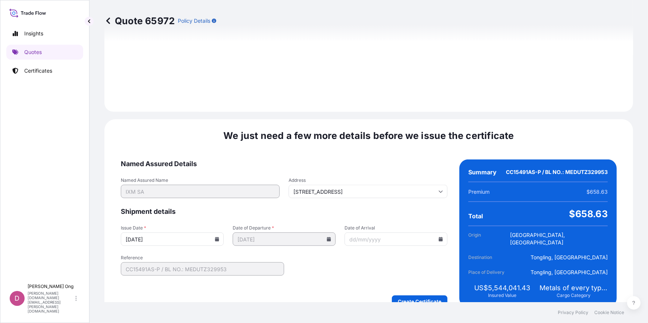
click at [215, 237] on icon at bounding box center [217, 239] width 4 height 4
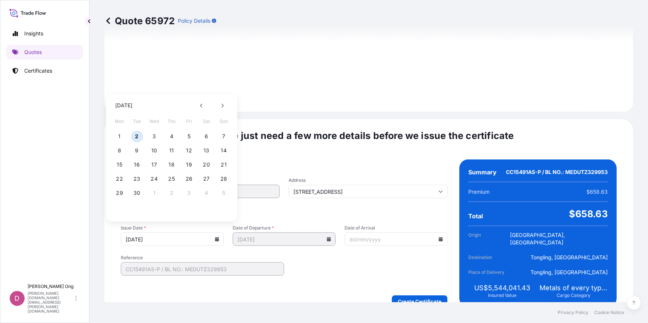
click at [194, 103] on div "[DATE]" at bounding box center [171, 105] width 119 height 11
click at [201, 105] on icon at bounding box center [201, 105] width 3 height 4
click at [224, 162] on button "17" at bounding box center [224, 165] width 12 height 12
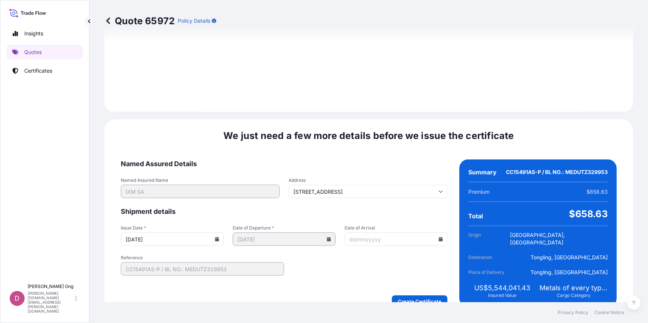
type input "[DATE]"
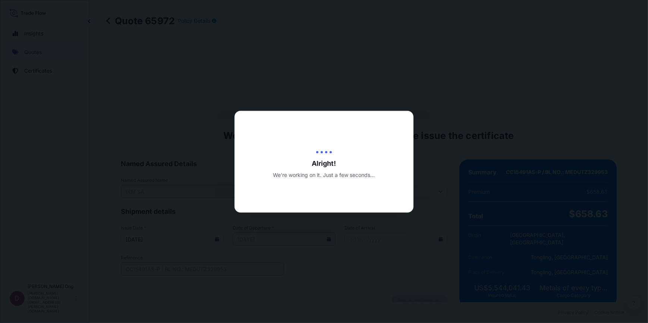
click at [427, 275] on div at bounding box center [324, 161] width 648 height 323
drag, startPoint x: 427, startPoint y: 275, endPoint x: 370, endPoint y: 270, distance: 57.6
click at [370, 270] on div at bounding box center [324, 161] width 648 height 323
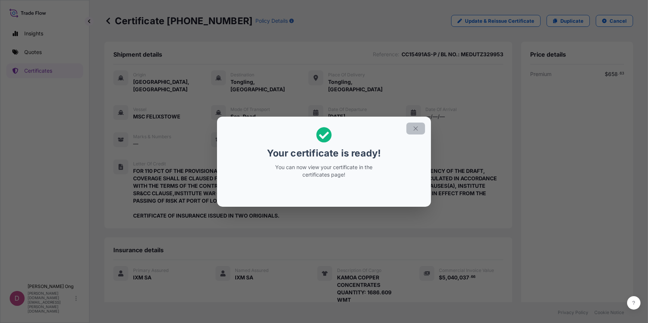
click at [415, 126] on icon "button" at bounding box center [415, 128] width 7 height 7
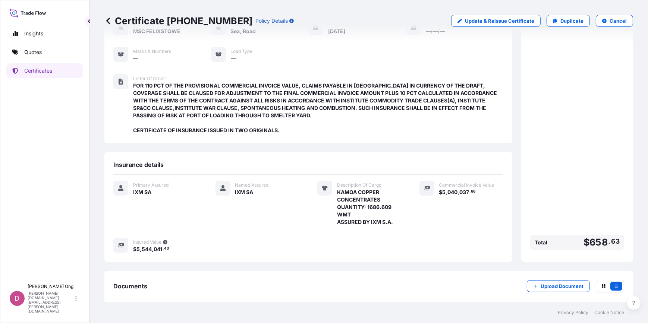
scroll to position [116, 0]
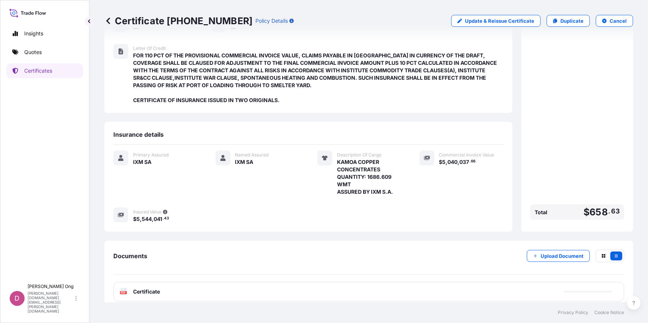
click at [362, 282] on div "PDF Certificate" at bounding box center [368, 291] width 510 height 19
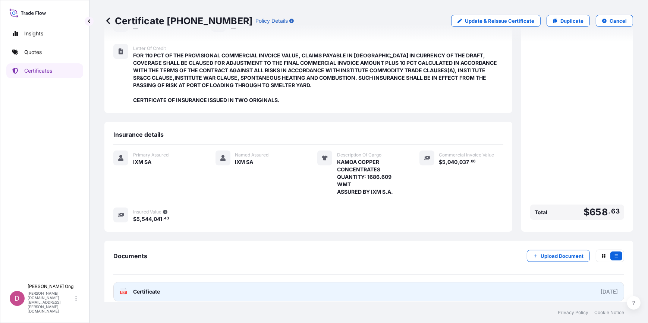
click at [362, 282] on link "PDF Certificate [DATE]" at bounding box center [368, 291] width 510 height 19
